Goal: Task Accomplishment & Management: Manage account settings

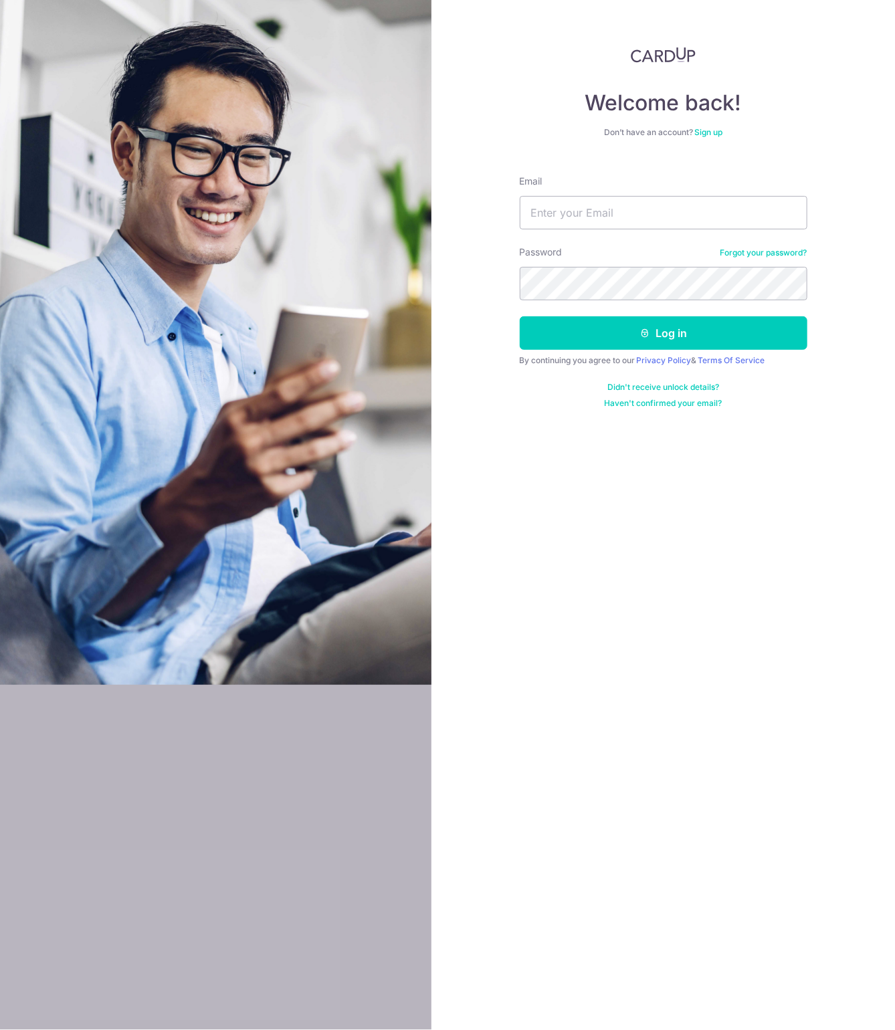
type input "[PERSON_NAME][EMAIL_ADDRESS][PERSON_NAME][DOMAIN_NAME]"
click at [520, 316] on button "Log in" at bounding box center [664, 332] width 288 height 33
